Goal: Task Accomplishment & Management: Use online tool/utility

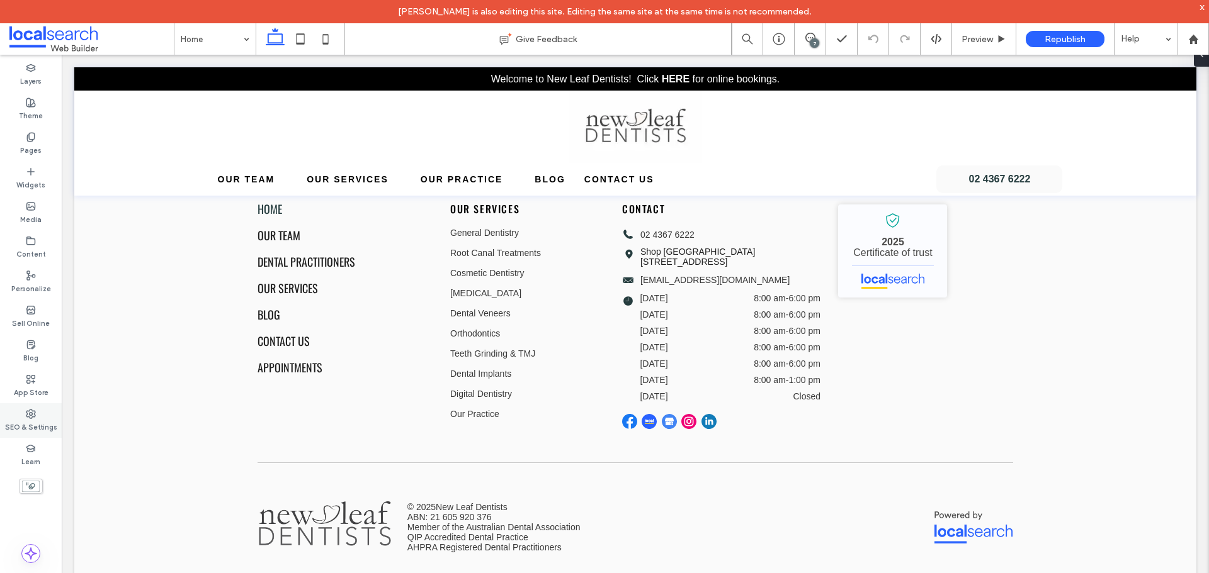
click at [32, 429] on label "SEO & Settings" at bounding box center [31, 426] width 52 height 14
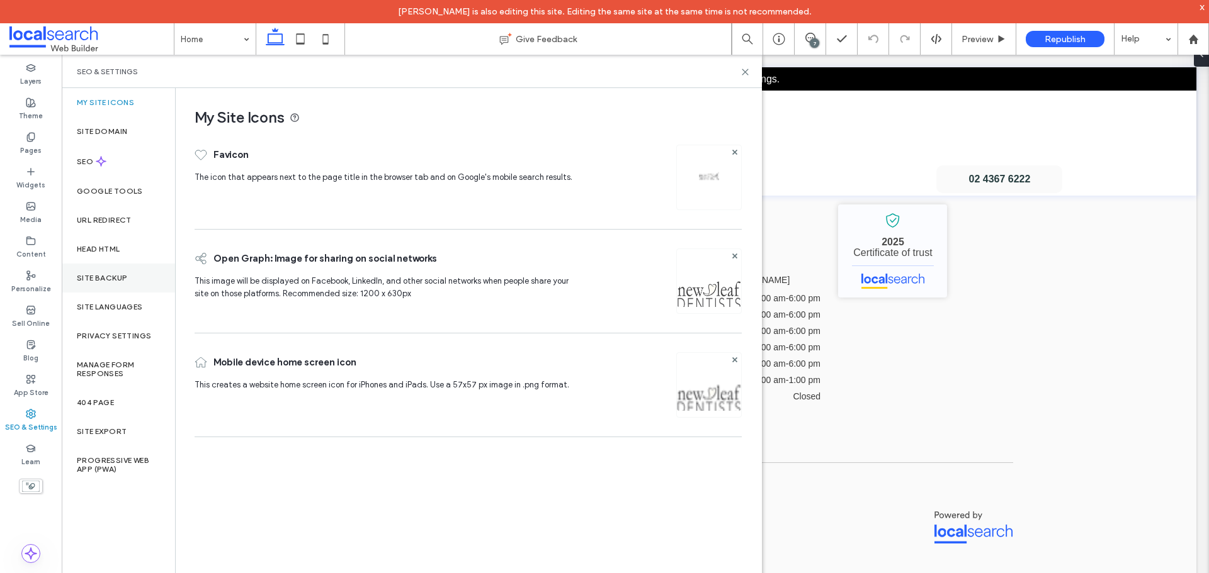
click at [87, 285] on div "Site Backup" at bounding box center [118, 278] width 113 height 29
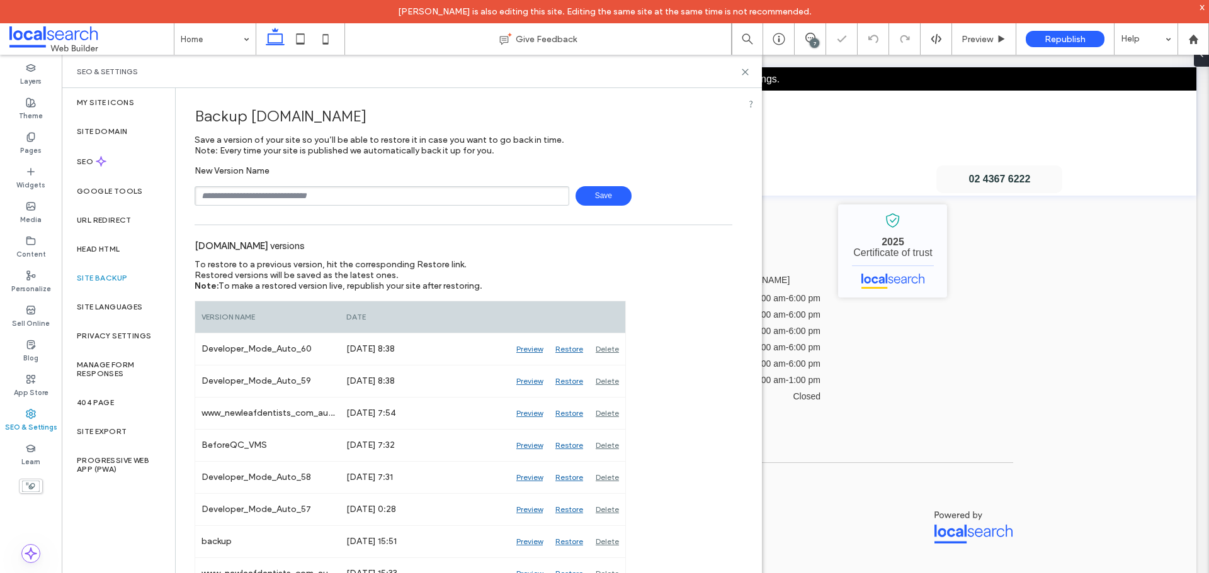
click at [575, 202] on span "Save" at bounding box center [603, 196] width 56 height 20
click at [585, 200] on span "Save" at bounding box center [603, 196] width 56 height 20
click at [370, 200] on input "text" at bounding box center [382, 196] width 375 height 20
type input "**********"
click at [603, 188] on span "Save" at bounding box center [603, 196] width 56 height 20
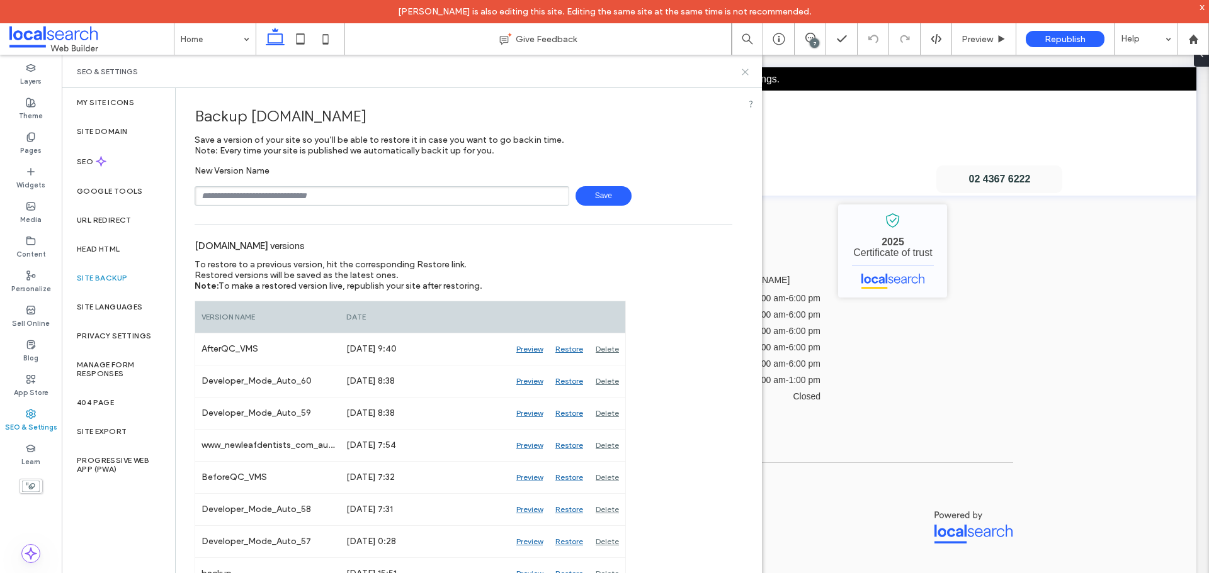
drag, startPoint x: 683, startPoint y: 16, endPoint x: 745, endPoint y: 71, distance: 82.5
click at [745, 71] on use at bounding box center [745, 72] width 6 height 6
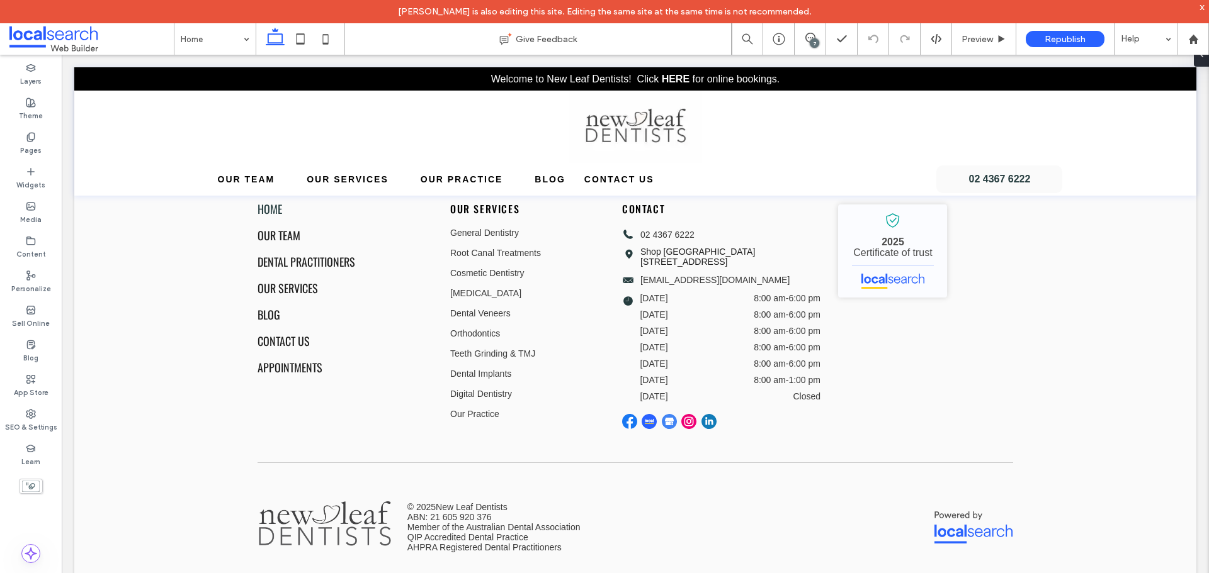
click at [1201, 8] on div "x" at bounding box center [1202, 6] width 6 height 11
